Goal: Transaction & Acquisition: Purchase product/service

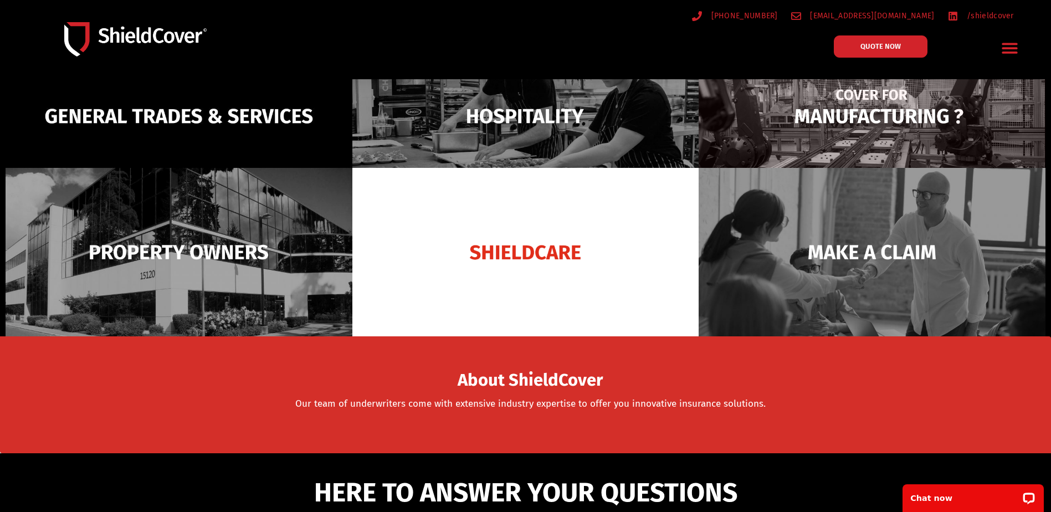
click at [834, 130] on img at bounding box center [872, 116] width 347 height 168
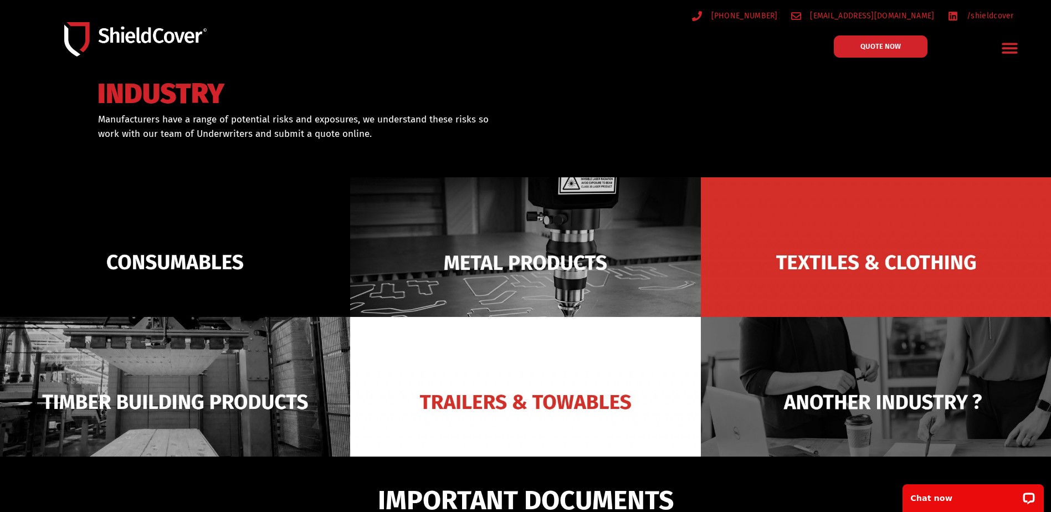
scroll to position [55, 0]
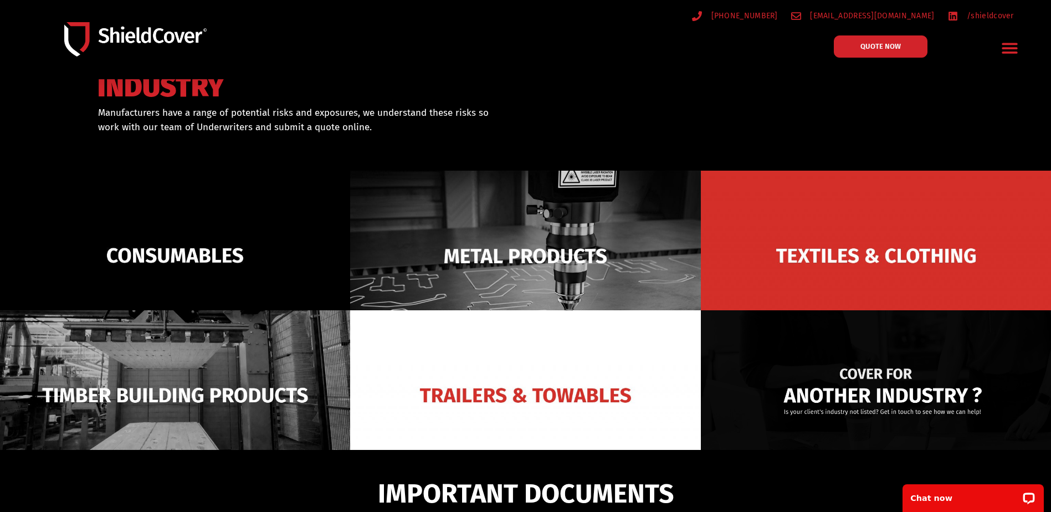
click at [862, 381] on img at bounding box center [876, 395] width 350 height 170
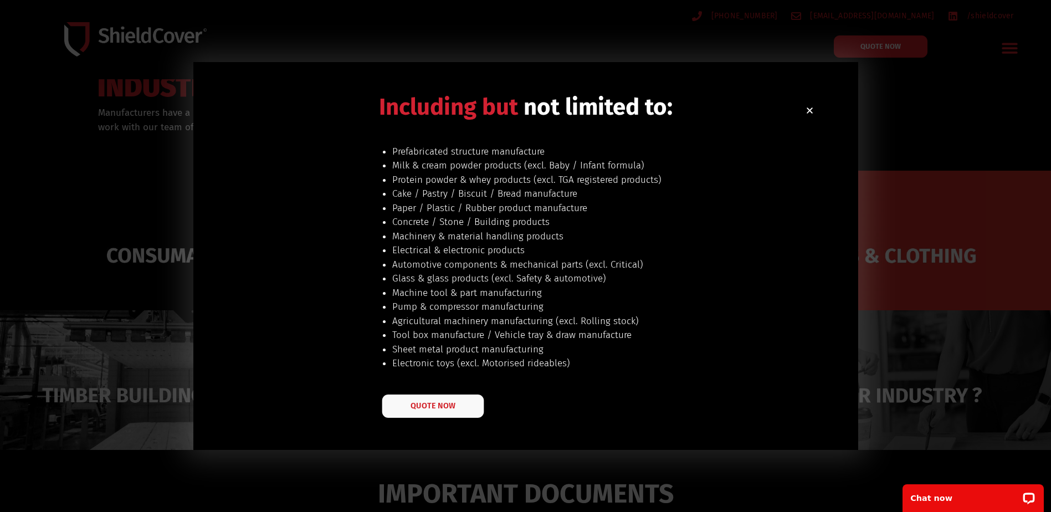
click at [458, 406] on link "QUOTE NOW" at bounding box center [433, 406] width 102 height 23
